Goal: Ask a question

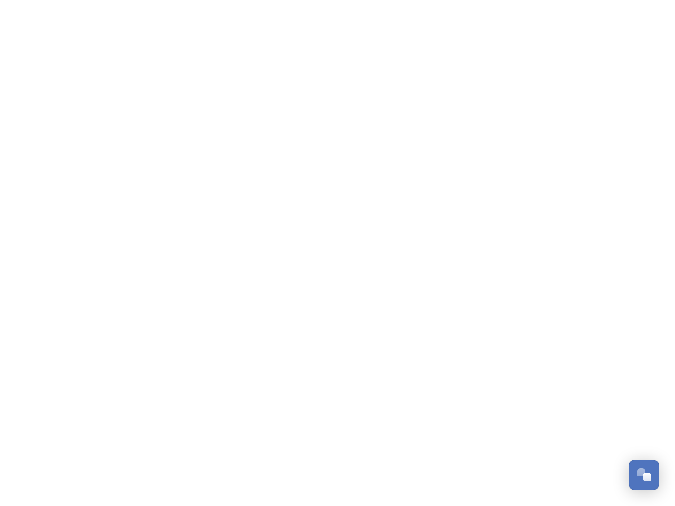
click at [644, 475] on div "Open Chat" at bounding box center [647, 477] width 8 height 8
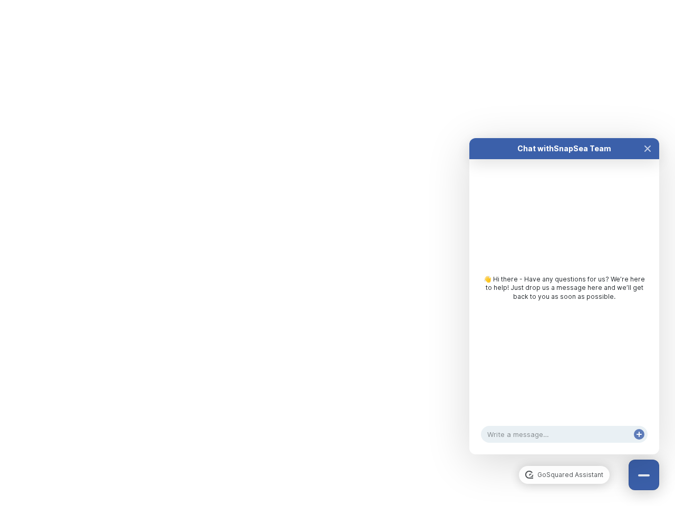
click at [648, 358] on div "👋 Hi there - Have any questions for us? We’re here to help! Just drop us a mess…" at bounding box center [565, 290] width 190 height 263
click at [565, 0] on html "/p/collection/tempest/tourism-academy-2025 Dismiss GoSquared Assistant Chat wit…" at bounding box center [337, 0] width 675 height 0
click at [565, 307] on div "👋 Hi there - Have any questions for us? We’re here to help! Just drop us a mess…" at bounding box center [565, 290] width 190 height 263
click at [648, 159] on div "👋 Hi there - Have any questions for us? We’re here to help! Just drop us a mess…" at bounding box center [565, 290] width 190 height 263
click at [639, 445] on div "Chat with SnapSea Team GoSquared Assistant 👋 Hi there - Have any questions for …" at bounding box center [565, 296] width 190 height 317
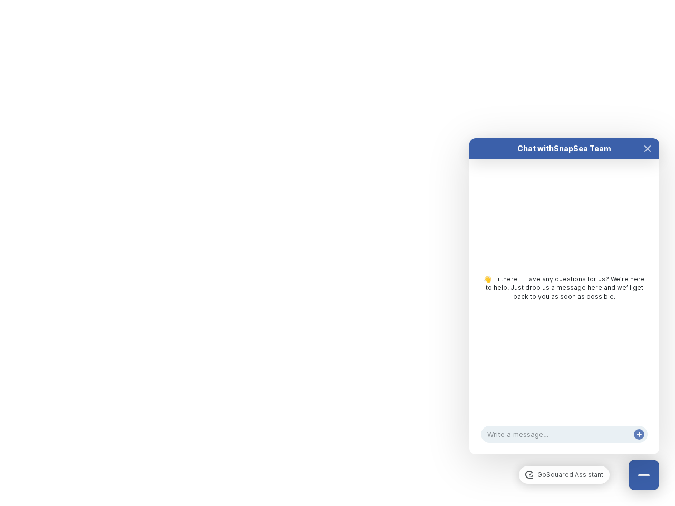
click at [639, 445] on div "Chat with SnapSea Team GoSquared Assistant 👋 Hi there - Have any questions for …" at bounding box center [565, 296] width 190 height 317
click at [338, 0] on html "/p/collection/tempest/tourism-academy-2025 Dismiss GoSquared Assistant Chat wit…" at bounding box center [337, 0] width 675 height 0
click at [330, 0] on html "/p/collection/tempest/tourism-academy-2025 Dismiss GoSquared Assistant Chat wit…" at bounding box center [337, 0] width 675 height 0
